Goal: Information Seeking & Learning: Learn about a topic

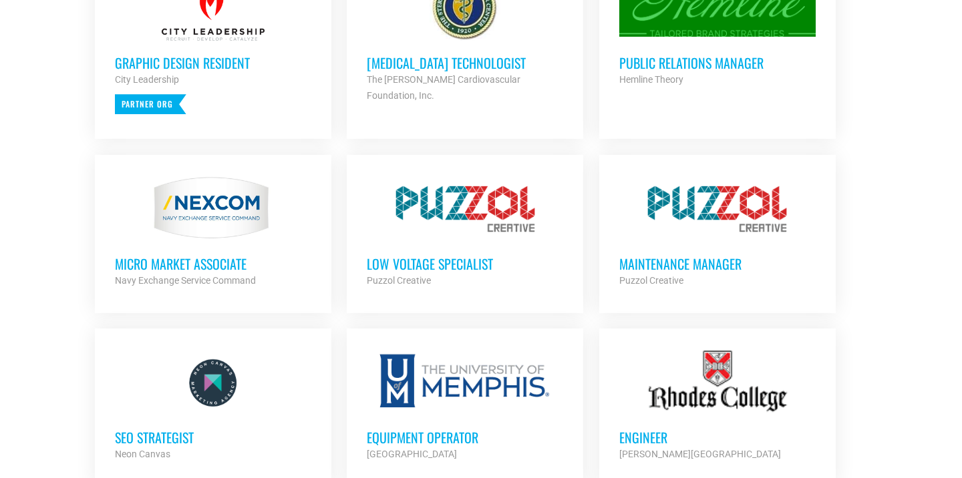
scroll to position [656, 0]
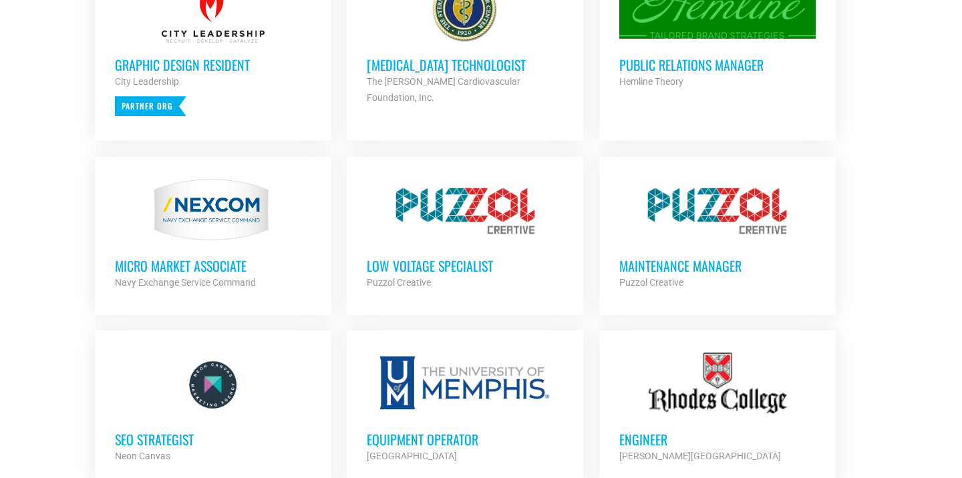
click at [208, 272] on h3 "MICRO MARKET ASSOCIATE" at bounding box center [213, 265] width 196 height 17
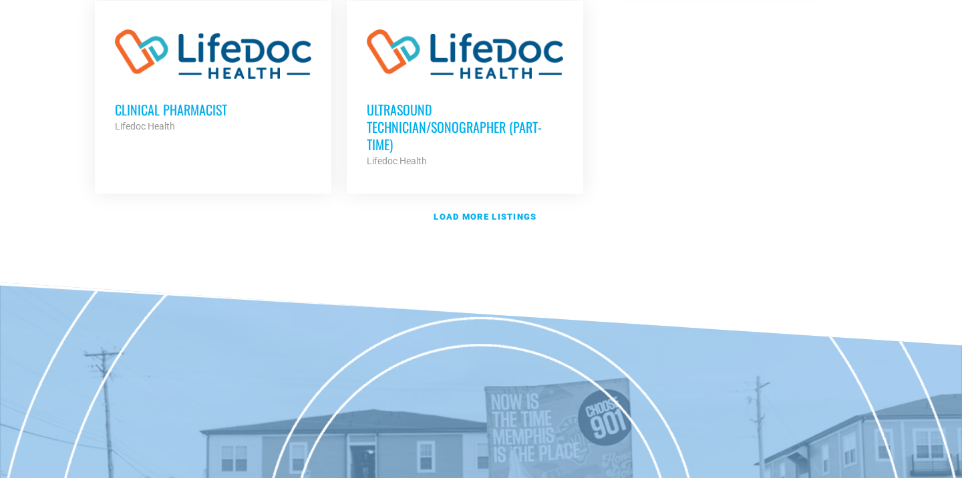
scroll to position [1734, 0]
click at [449, 211] on strong "Load more listings" at bounding box center [484, 216] width 103 height 10
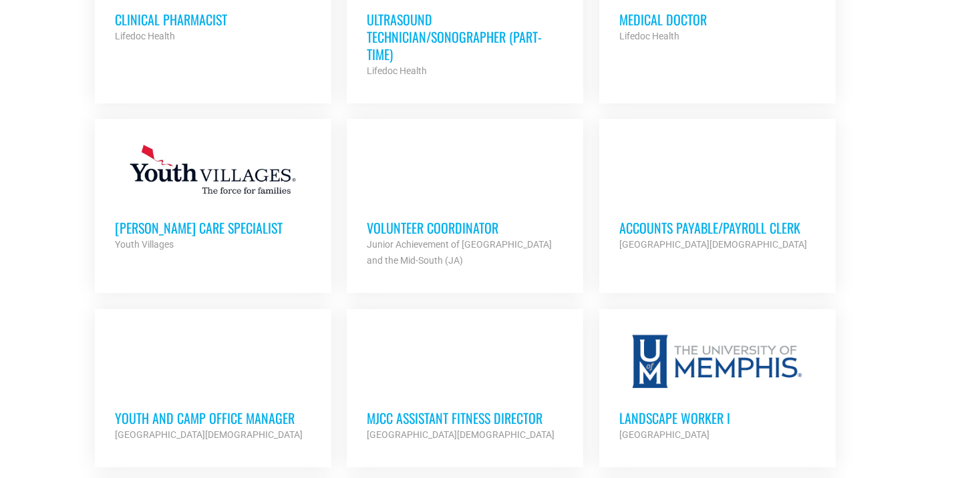
scroll to position [1823, 0]
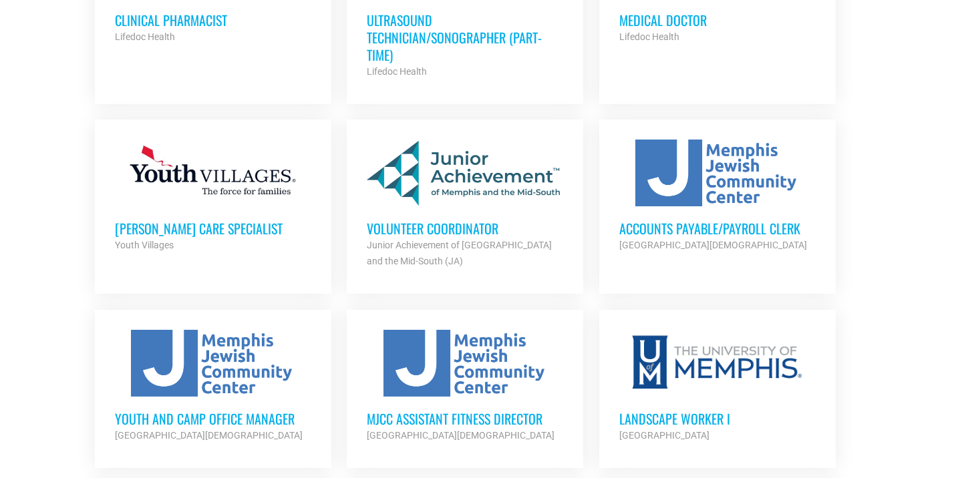
click at [439, 220] on h3 "Volunteer Coordinator" at bounding box center [465, 228] width 196 height 17
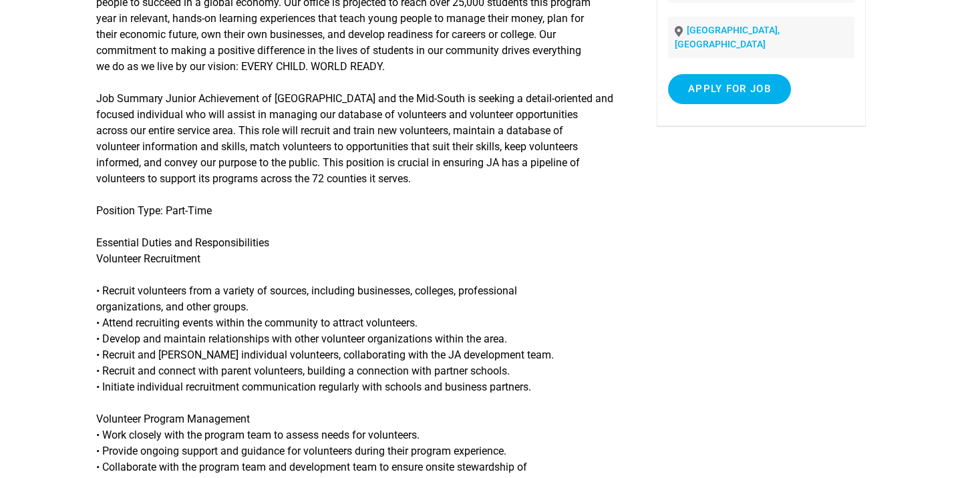
scroll to position [260, 0]
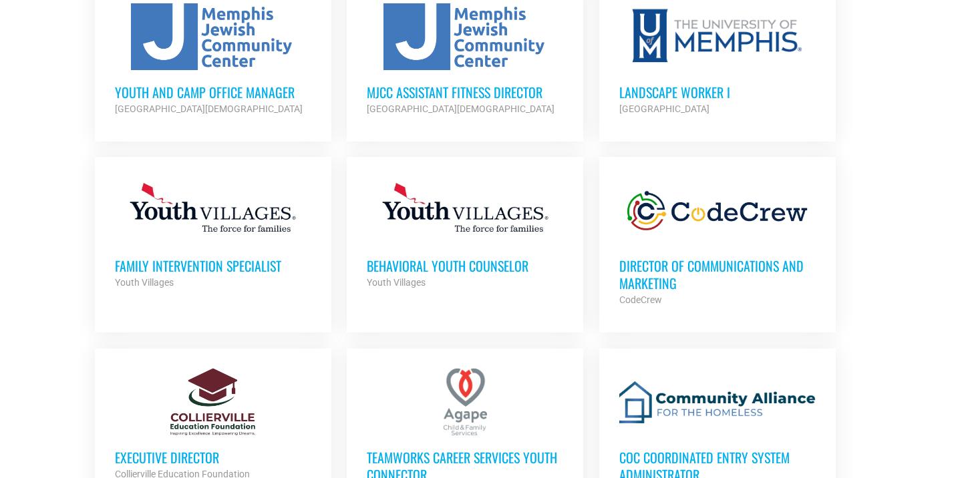
scroll to position [2148, 0]
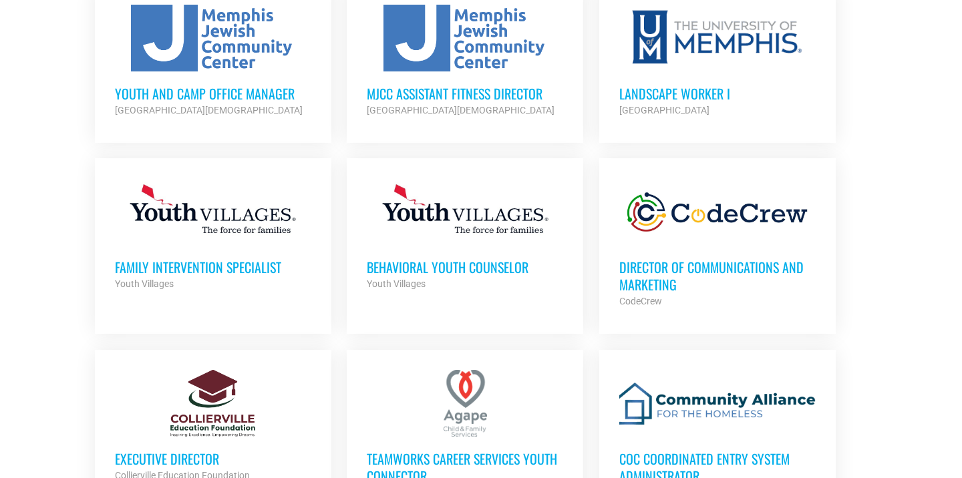
click at [250, 102] on div "[GEOGRAPHIC_DATA][DEMOGRAPHIC_DATA]" at bounding box center [213, 110] width 196 height 16
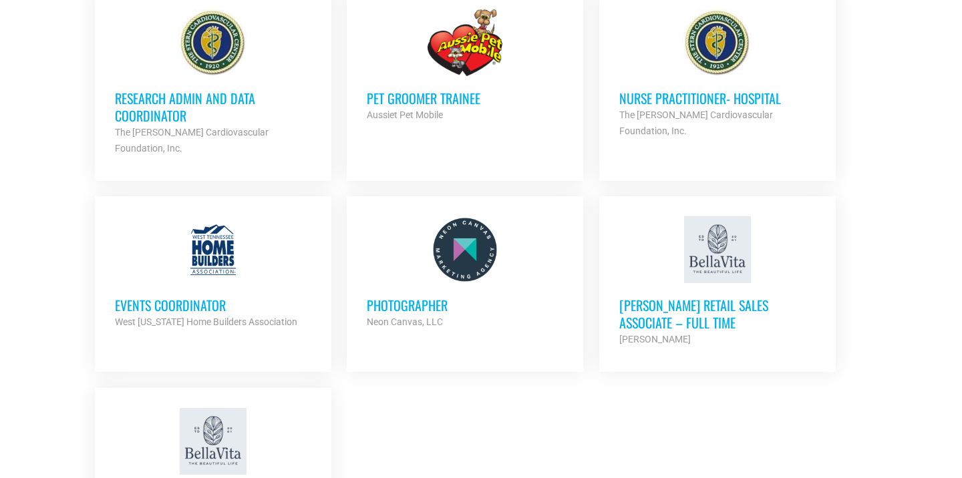
scroll to position [2700, 0]
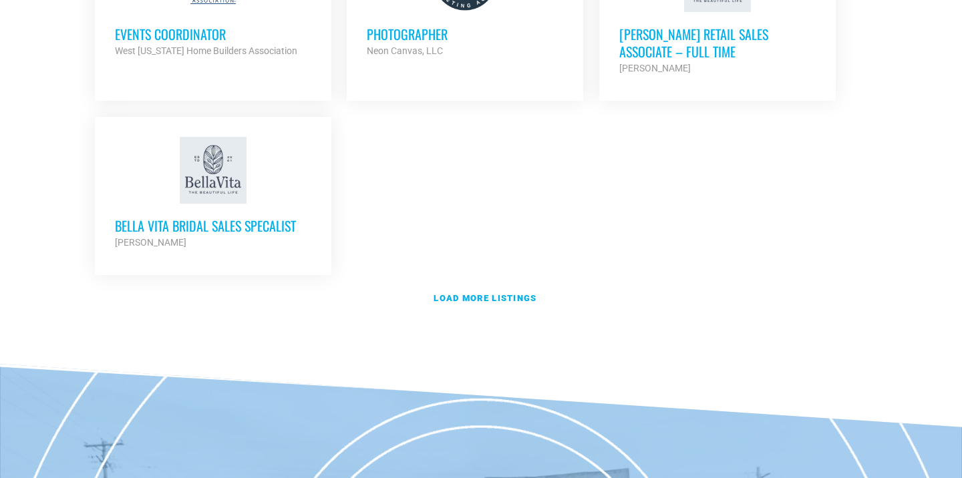
scroll to position [2979, 0]
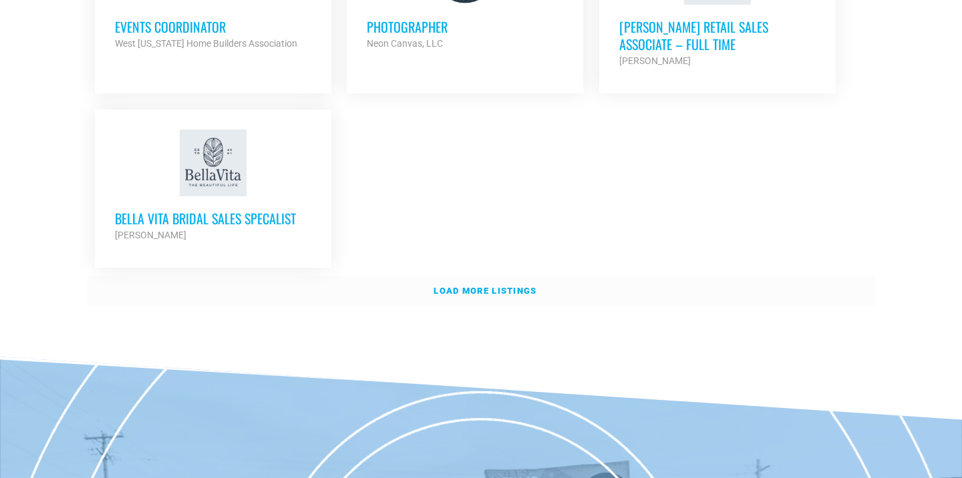
click at [467, 286] on strong "Load more listings" at bounding box center [484, 291] width 103 height 10
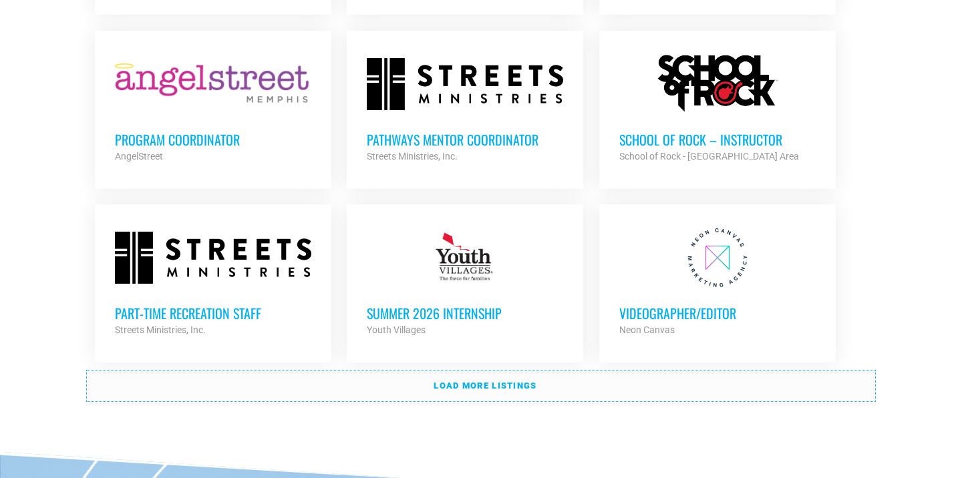
scroll to position [3994, 0]
click at [717, 370] on link "Load more listings" at bounding box center [481, 385] width 788 height 31
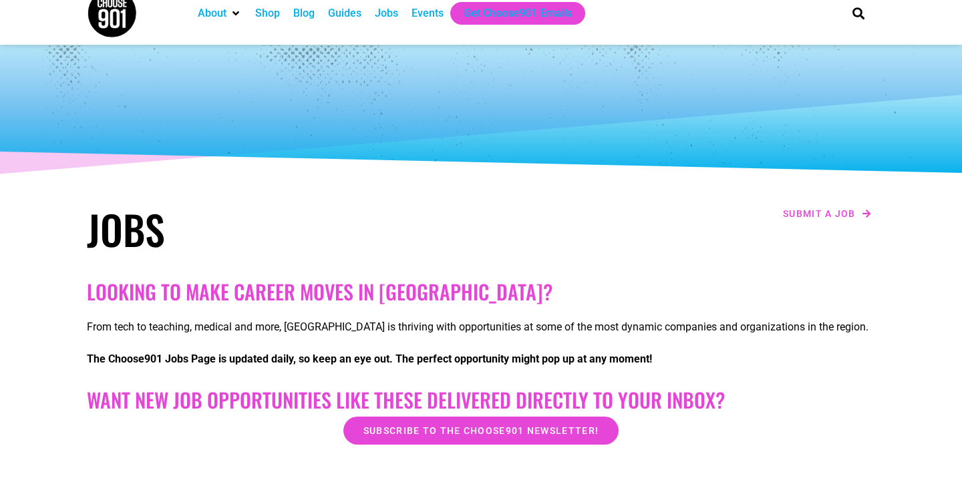
scroll to position [0, 0]
